Goal: Check status: Check status

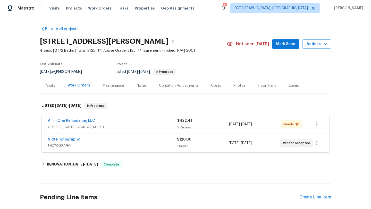
click at [52, 87] on div "Visits" at bounding box center [50, 85] width 9 height 5
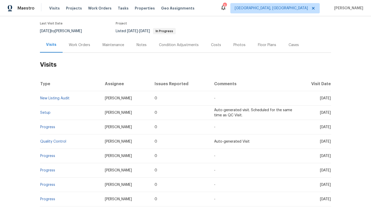
scroll to position [54, 0]
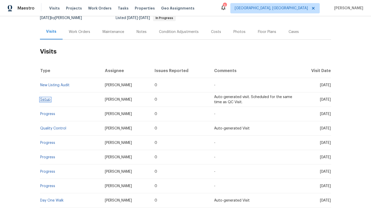
click at [46, 100] on link "Setup" at bounding box center [45, 100] width 10 height 4
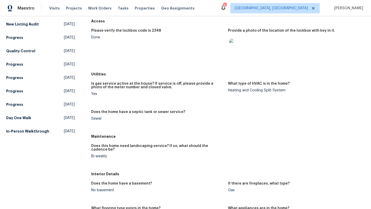
scroll to position [63, 0]
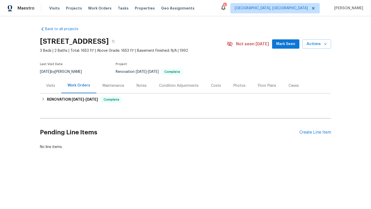
click at [56, 89] on div "Visits" at bounding box center [50, 85] width 21 height 15
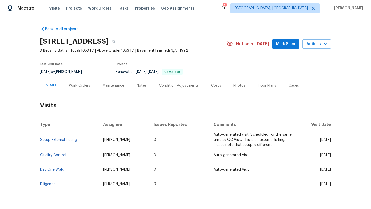
click at [75, 88] on div "Work Orders" at bounding box center [79, 85] width 21 height 5
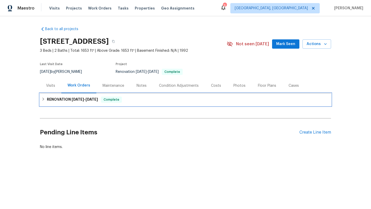
click at [95, 102] on h6 "RENOVATION [DATE] - [DATE]" at bounding box center [72, 99] width 51 height 6
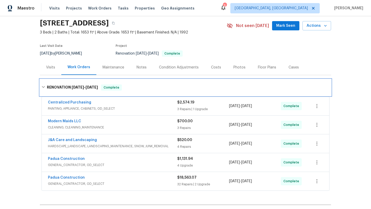
scroll to position [33, 0]
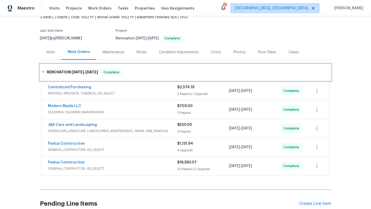
click at [85, 66] on div "RENOVATION [DATE] - [DATE] Complete" at bounding box center [185, 72] width 291 height 16
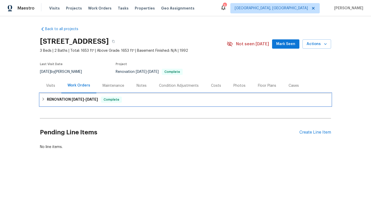
scroll to position [0, 0]
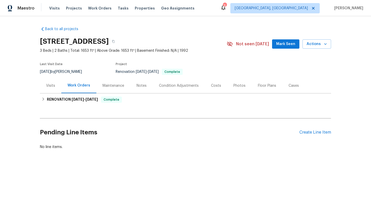
click at [47, 89] on div "Visits" at bounding box center [50, 85] width 21 height 15
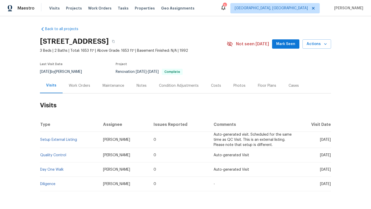
scroll to position [17, 0]
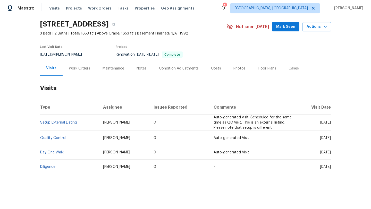
click at [81, 70] on div "Work Orders" at bounding box center [79, 68] width 21 height 5
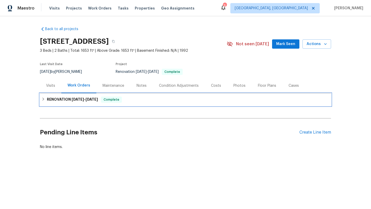
click at [98, 96] on h6 "RENOVATION [DATE] - [DATE]" at bounding box center [72, 99] width 51 height 6
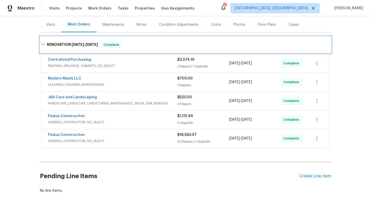
scroll to position [61, 0]
